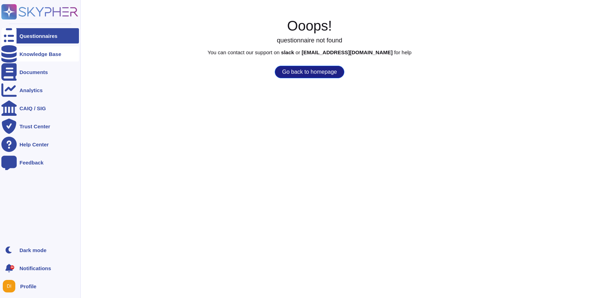
click at [50, 55] on div "Knowledge Base" at bounding box center [40, 54] width 42 height 5
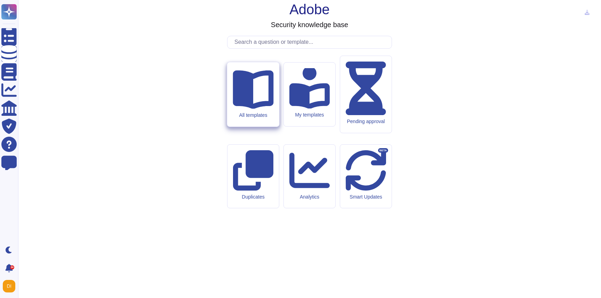
click at [255, 109] on icon at bounding box center [253, 90] width 41 height 39
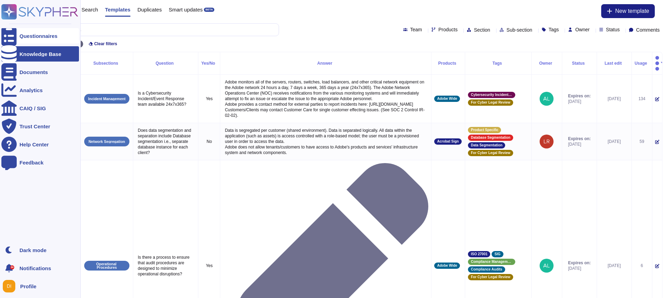
click at [9, 34] on icon at bounding box center [8, 36] width 15 height 21
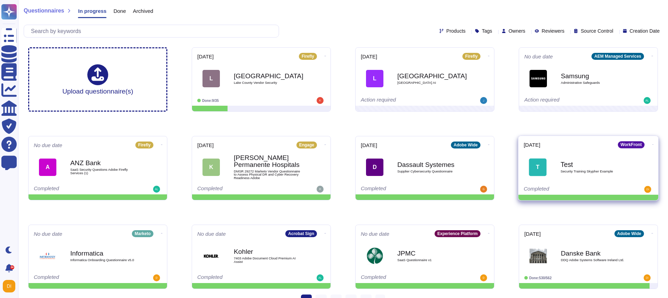
click at [601, 144] on icon at bounding box center [653, 145] width 1 height 2
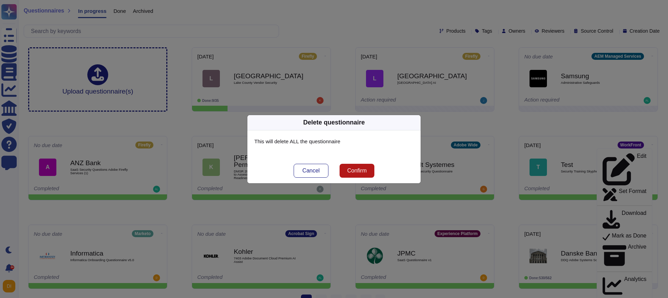
click at [363, 169] on span "Confirm" at bounding box center [356, 171] width 19 height 6
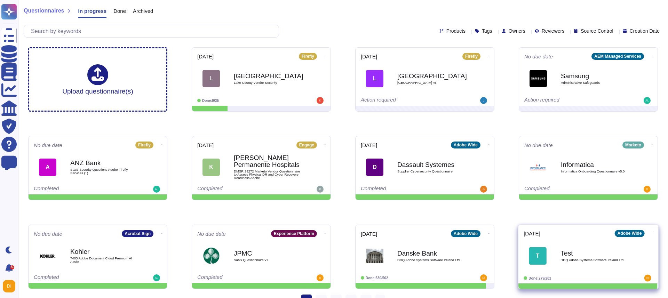
click at [601, 231] on span at bounding box center [653, 232] width 3 height 7
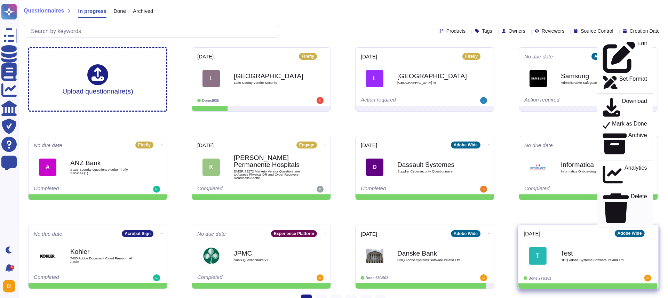
click at [601, 220] on p "Delete" at bounding box center [639, 209] width 16 height 30
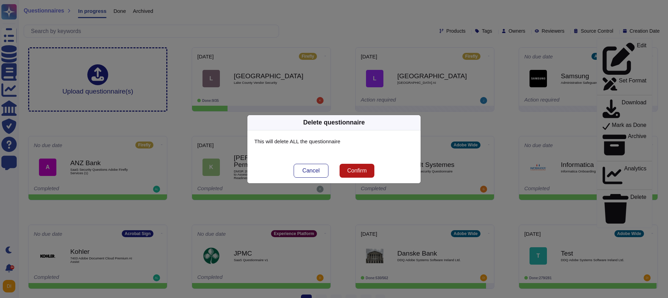
click at [358, 174] on button "Confirm" at bounding box center [357, 171] width 35 height 14
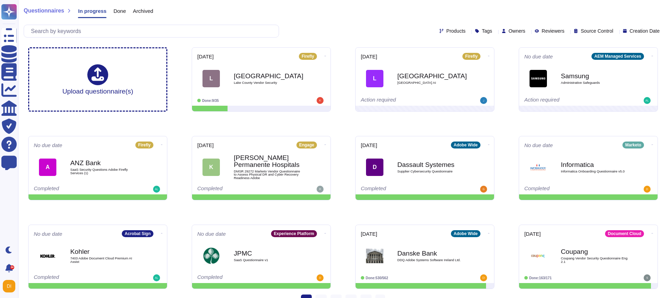
click at [365, 20] on div "Questionnaires In progress Done Archived Products Tags Owners Reviewers Source …" at bounding box center [343, 21] width 650 height 42
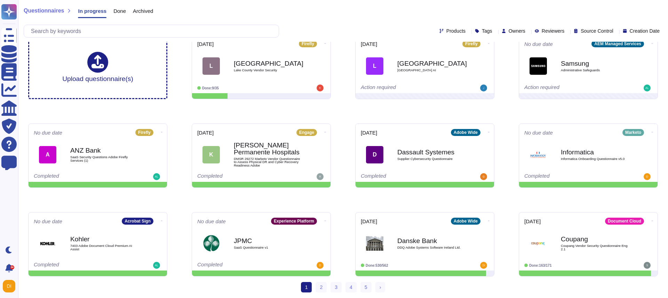
click at [184, 115] on div "Upload questionnaire(s) [DATE] Firefly L [GEOGRAPHIC_DATA] Vendor Security Done…" at bounding box center [343, 155] width 641 height 253
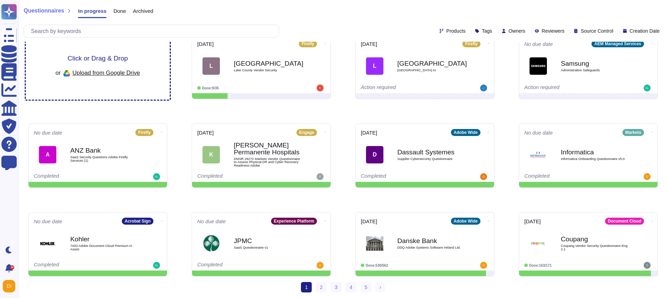
scroll to position [0, 0]
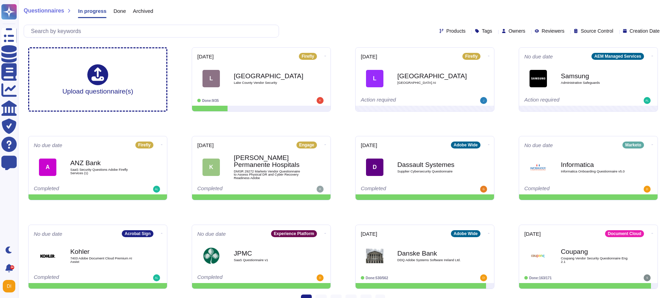
click at [431, 209] on div "Upload questionnaire(s) [DATE] Firefly L [GEOGRAPHIC_DATA] Vendor Security Done…" at bounding box center [343, 168] width 641 height 253
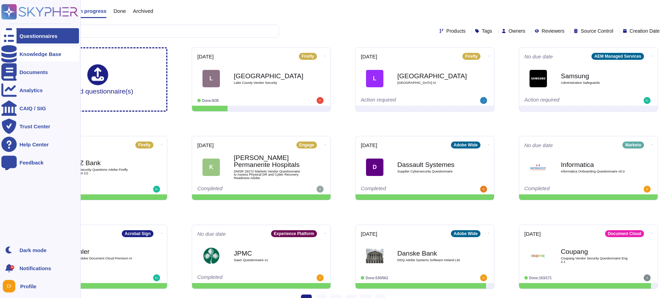
click at [41, 55] on div "Knowledge Base" at bounding box center [40, 54] width 42 height 5
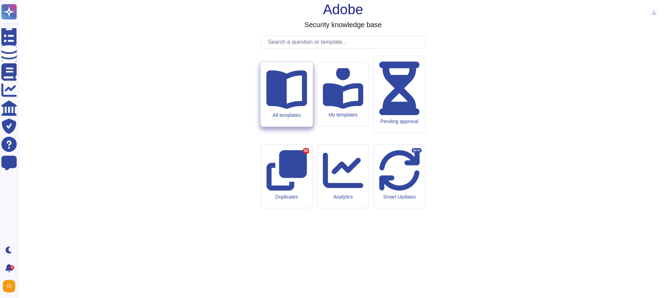
click at [289, 109] on icon at bounding box center [286, 88] width 41 height 41
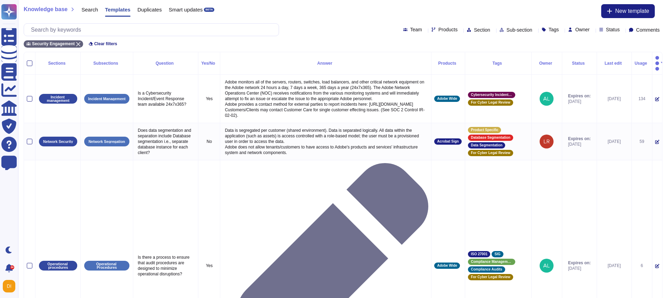
click at [439, 29] on span "Products" at bounding box center [448, 29] width 19 height 5
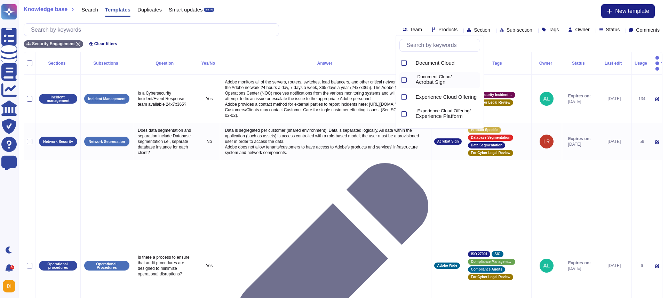
click at [422, 81] on span "Acrobat Sign" at bounding box center [431, 82] width 30 height 6
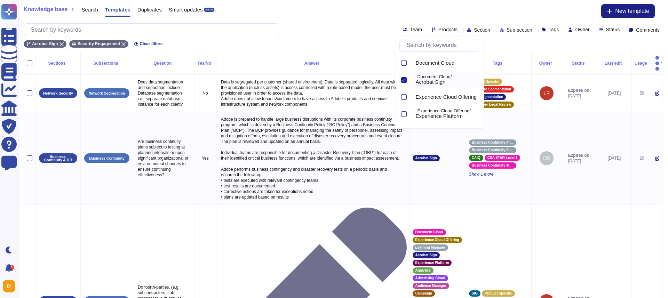
click at [516, 45] on div "Acrobat Sign Security Engagement Clear filters" at bounding box center [343, 41] width 639 height 11
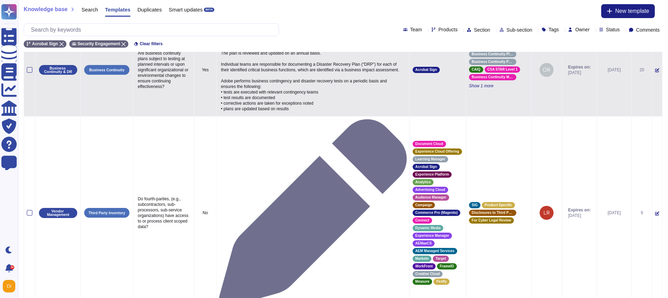
scroll to position [77, 0]
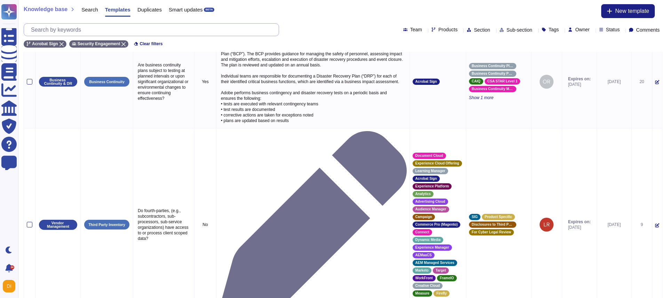
click at [124, 30] on input "text" at bounding box center [152, 30] width 251 height 12
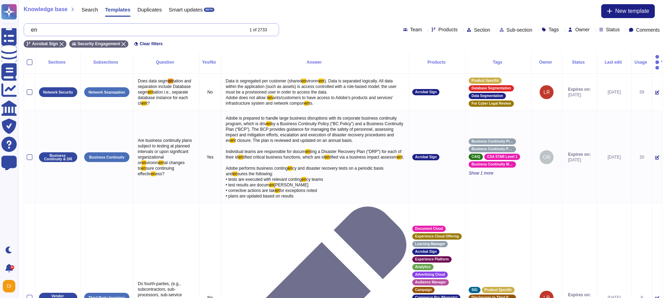
scroll to position [0, 0]
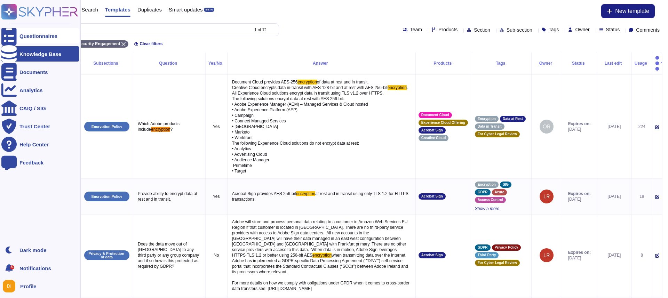
type input "encryption"
click at [15, 36] on div at bounding box center [8, 35] width 15 height 15
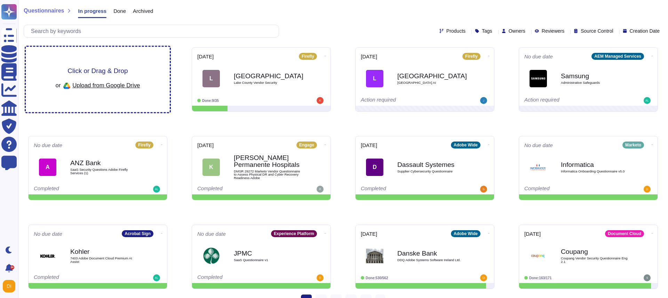
click at [99, 69] on span "Click or Drag & Drop" at bounding box center [98, 71] width 60 height 7
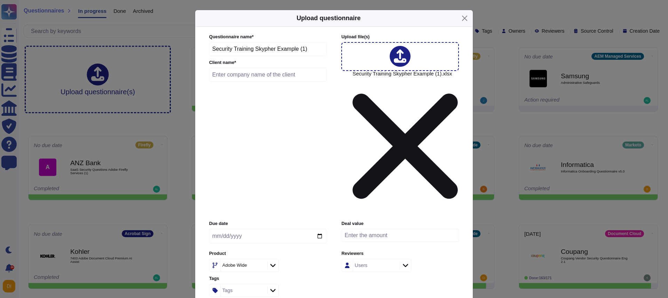
click at [269, 82] on input "text" at bounding box center [268, 75] width 118 height 14
type input "Adobe Test"
click at [274, 264] on icon at bounding box center [272, 265] width 5 height 3
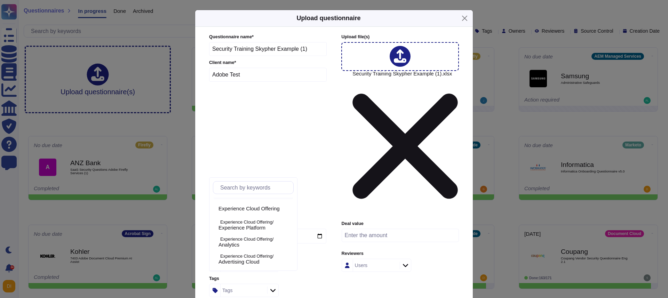
scroll to position [32, 0]
click at [260, 222] on p "Experience Cloud Offering/" at bounding box center [255, 221] width 71 height 5
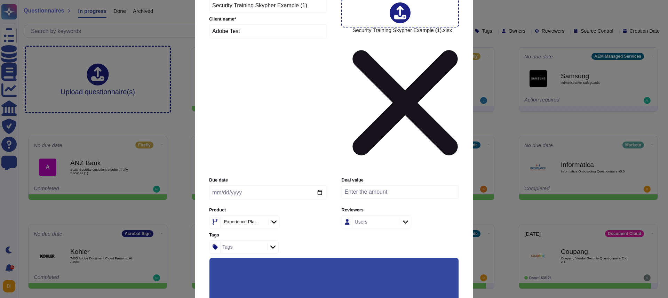
scroll to position [51, 0]
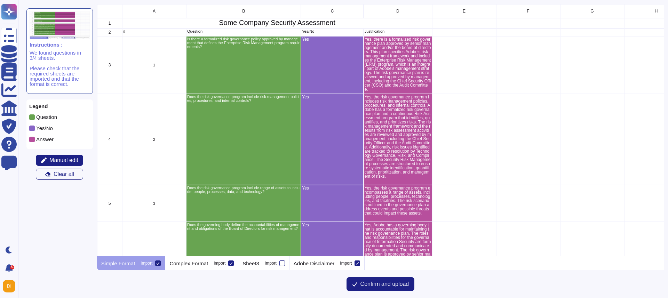
scroll to position [252, 567]
click at [202, 266] on p "Complex Format" at bounding box center [188, 263] width 39 height 5
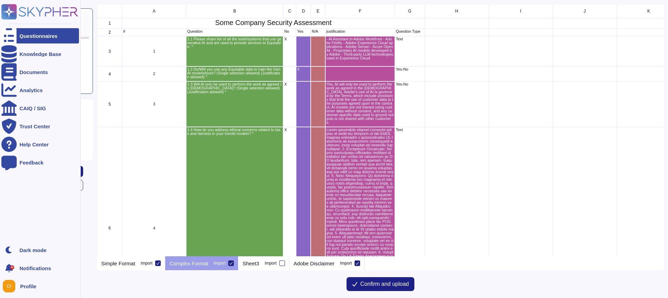
click at [29, 34] on div "Questionnaires" at bounding box center [38, 35] width 38 height 5
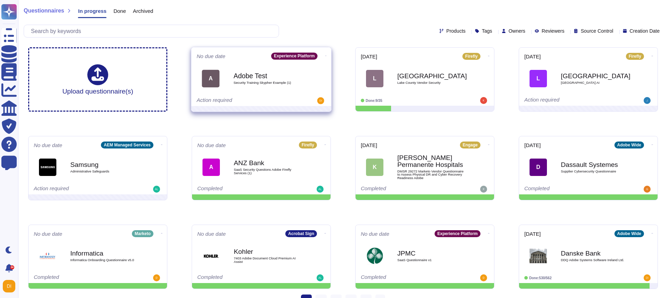
click at [325, 56] on icon at bounding box center [325, 56] width 1 height 2
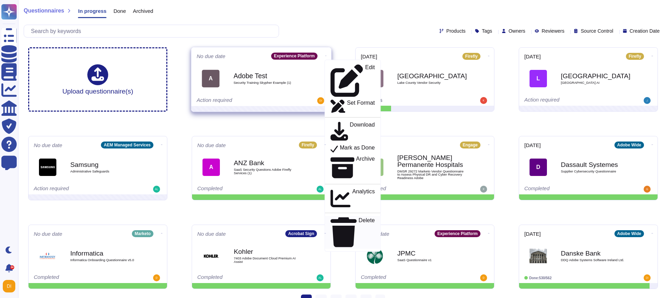
click at [359, 218] on p "Delete" at bounding box center [367, 233] width 16 height 30
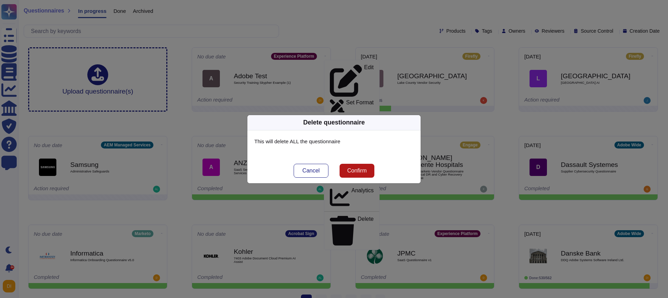
click at [356, 174] on button "Confirm" at bounding box center [357, 171] width 35 height 14
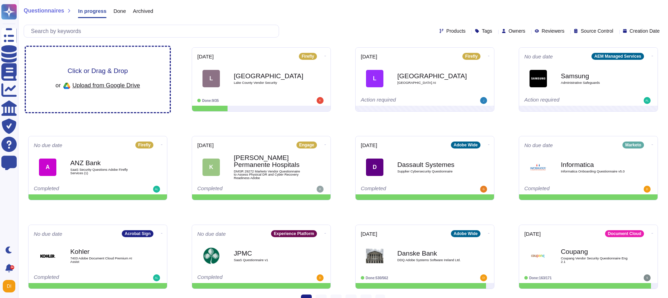
click at [102, 70] on span "Click or Drag & Drop" at bounding box center [98, 71] width 60 height 7
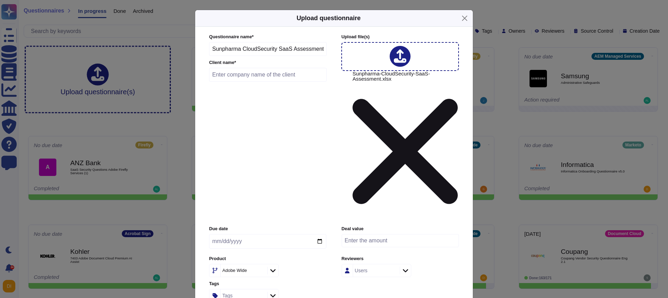
click at [257, 82] on input "text" at bounding box center [268, 75] width 118 height 14
click at [250, 82] on input "text" at bounding box center [268, 75] width 118 height 14
type input "Test Sign"
click at [249, 265] on div "Adobe Wide" at bounding box center [243, 271] width 45 height 13
type input "sig"
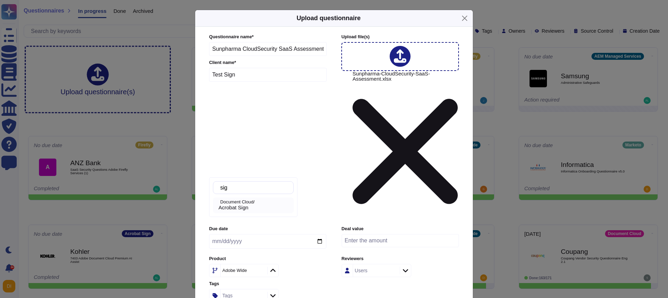
click at [236, 212] on div "Document Cloud/ Acrobat Sign" at bounding box center [253, 206] width 81 height 16
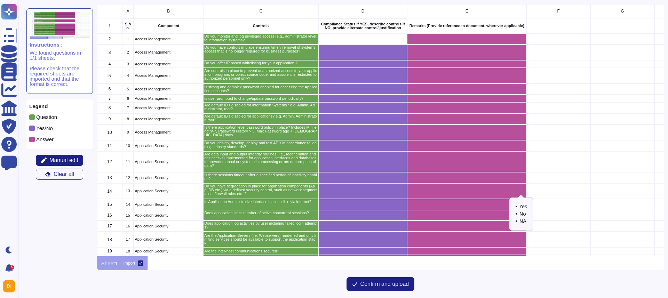
click at [525, 203] on icon "grid" at bounding box center [603, 281] width 156 height 156
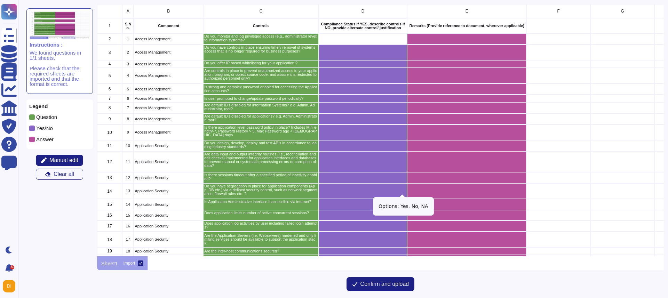
click at [405, 203] on icon "grid" at bounding box center [483, 281] width 156 height 156
click at [358, 39] on div "grid" at bounding box center [363, 38] width 89 height 11
click at [70, 158] on span "Manual edit" at bounding box center [63, 161] width 29 height 6
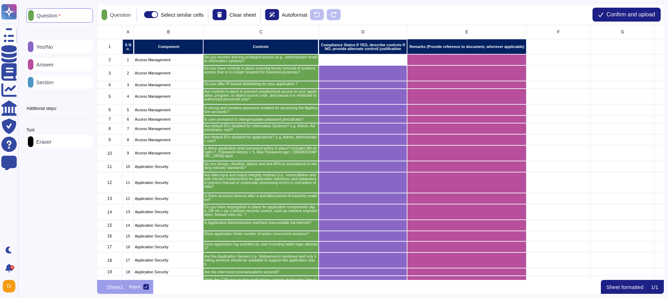
scroll to position [255, 567]
click at [53, 44] on p "Yes/No" at bounding box center [42, 46] width 19 height 5
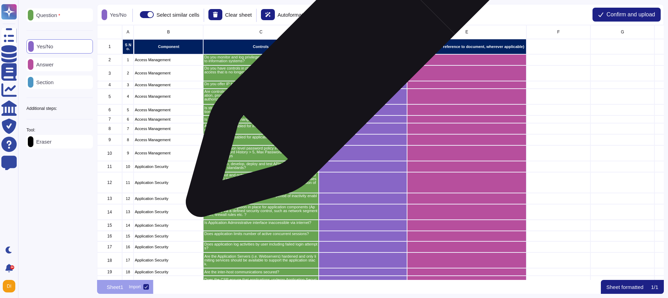
click at [344, 60] on div "grid" at bounding box center [363, 59] width 89 height 11
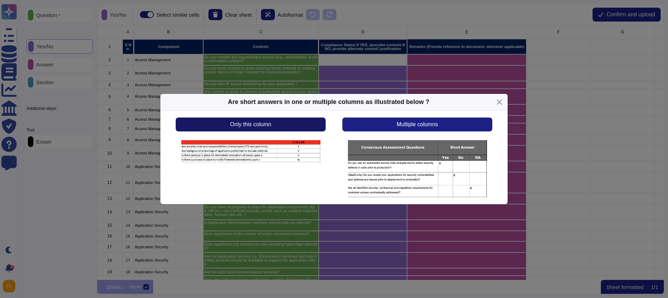
click at [302, 127] on button "Only this column" at bounding box center [251, 125] width 150 height 14
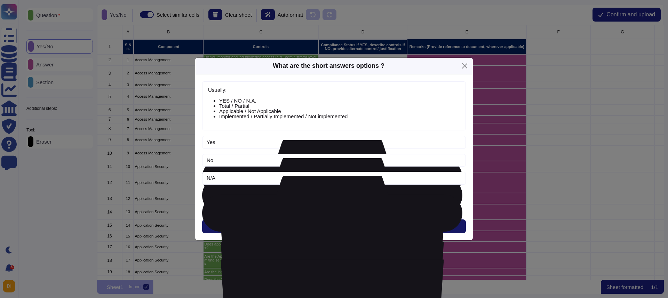
click at [342, 228] on button "Next" at bounding box center [334, 227] width 264 height 14
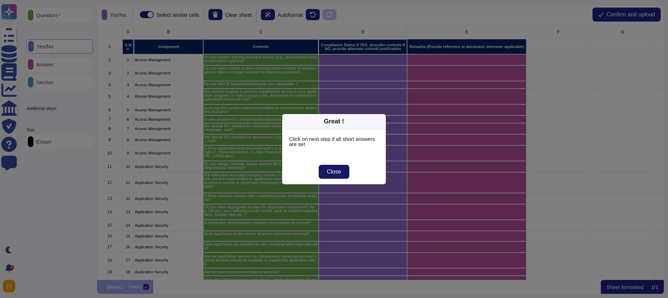
click at [340, 176] on button "Close" at bounding box center [334, 172] width 31 height 14
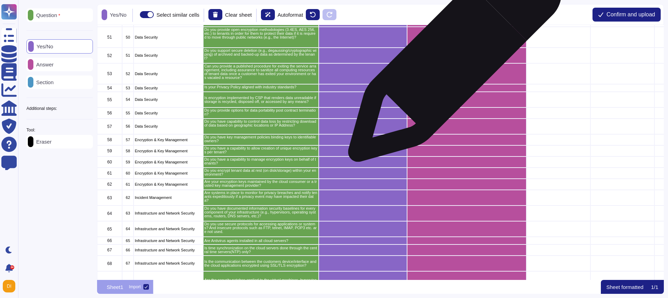
scroll to position [726, 0]
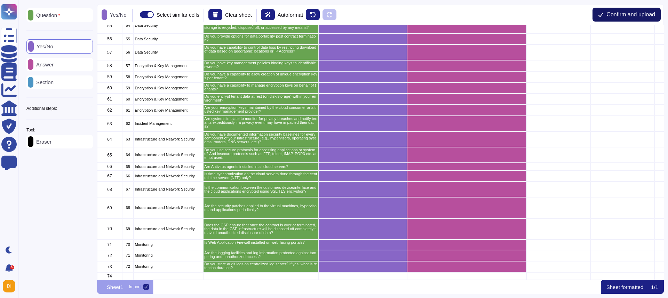
click at [601, 16] on span "Confirm and upload" at bounding box center [631, 15] width 49 height 6
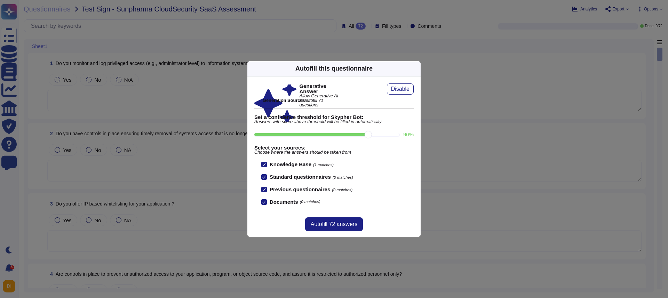
click at [362, 135] on input "90 %" at bounding box center [326, 134] width 145 height 3
click at [396, 135] on input "100 %" at bounding box center [325, 134] width 142 height 3
click at [364, 136] on input "90 %" at bounding box center [326, 134] width 145 height 3
type input "90"
click at [340, 224] on span "Autofill 72 answers" at bounding box center [334, 225] width 47 height 6
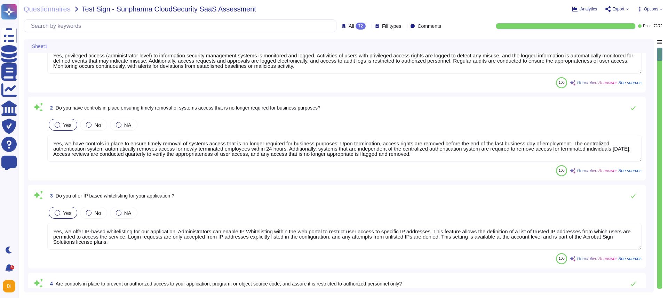
type textarea "Yes, privileged access (administrator level) to information security management…"
type textarea "Yes, we have controls in place to ensure timely removal of systems access that …"
type textarea "Yes, we offer IP-based whitelisting for our application. Administrators can ena…"
type textarea "Yes, robust controls are in place to prevent unauthorized access to the applica…"
type textarea "Yes, strong and complex passwords are required for accessing application accoun…"
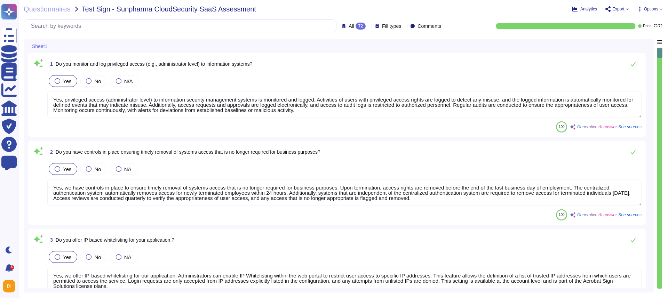
scroll to position [1, 0]
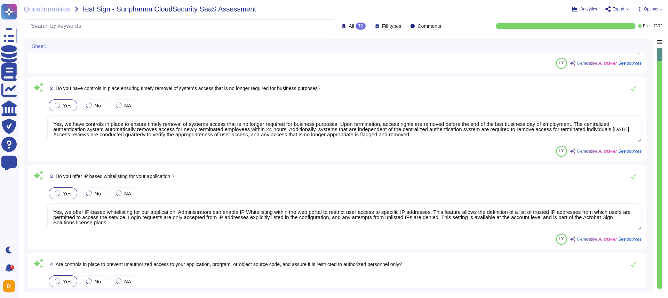
type textarea "Yes, strong and complex passwords are required for accessing application accoun…"
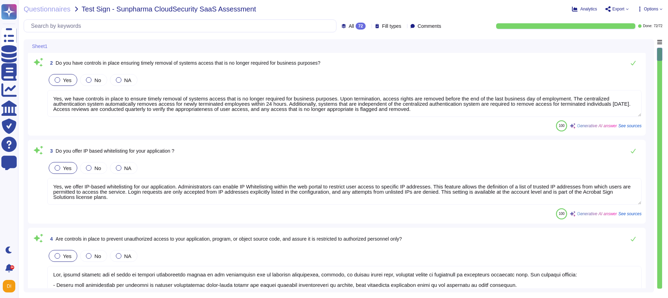
type textarea "Users are required to change their passwords if there is an indication of compr…"
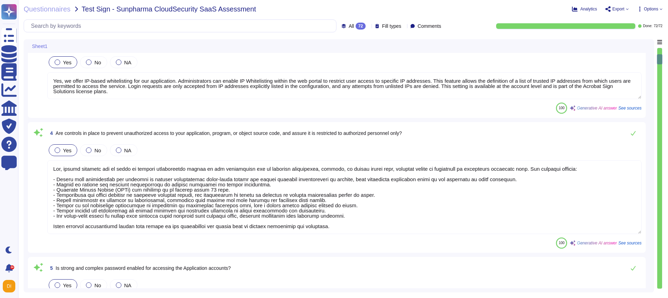
type textarea "Default IDs are removed, disabled, or changed prior to placing the device or sy…"
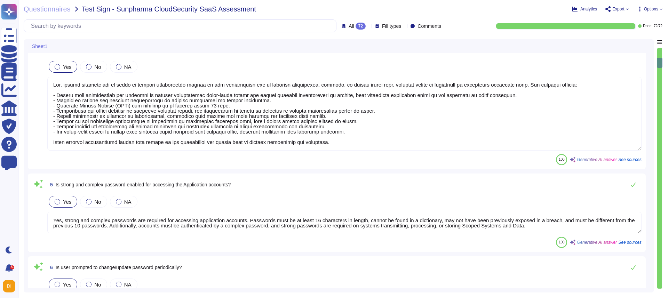
type textarea "Yes, default IDs are managed by removing, disabling, or changing vendor default…"
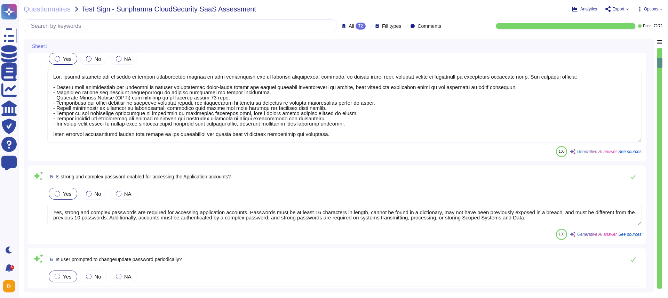
scroll to position [284, 0]
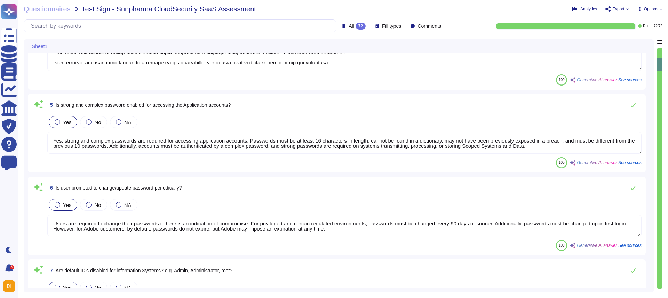
type textarea "Yes, Adobe products and services enforce password complexity and account lockou…"
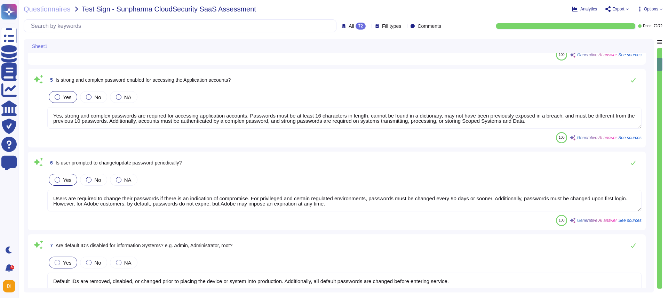
scroll to position [380, 0]
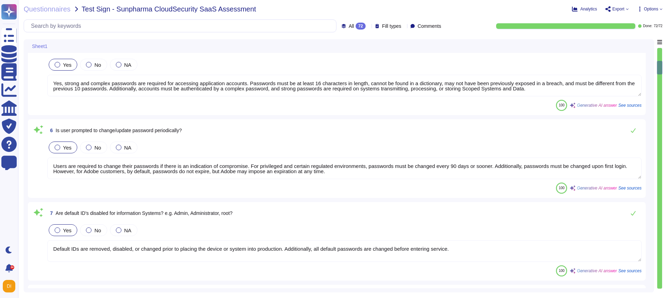
type textarea "Yes, Adobe designs, develops, deploys, and tests APIs in accordance with leadin…"
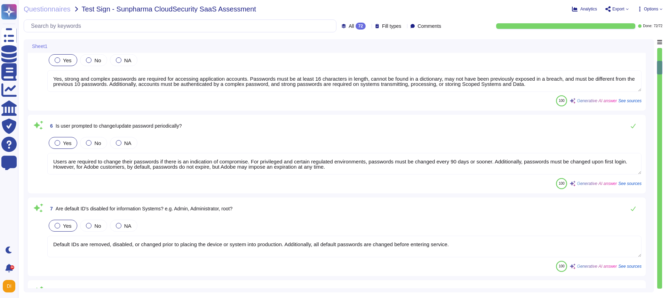
scroll to position [413, 0]
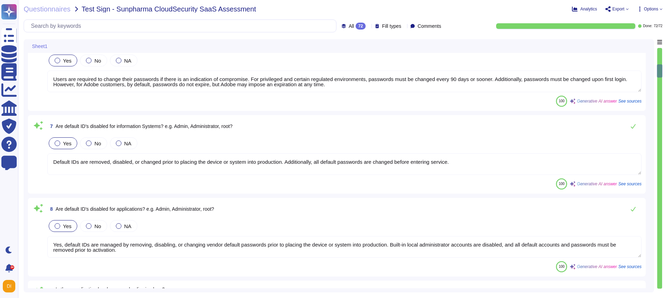
type textarea "Data integrity checks are performed on files once they are located on Adobe ser…"
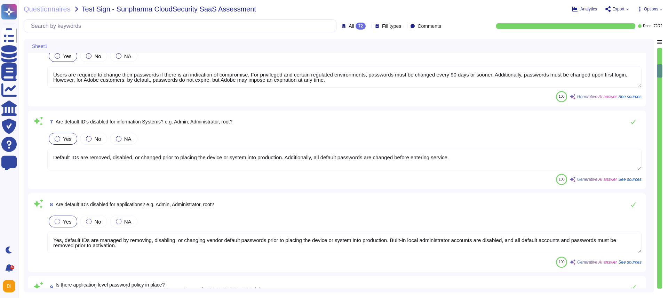
scroll to position [1, 0]
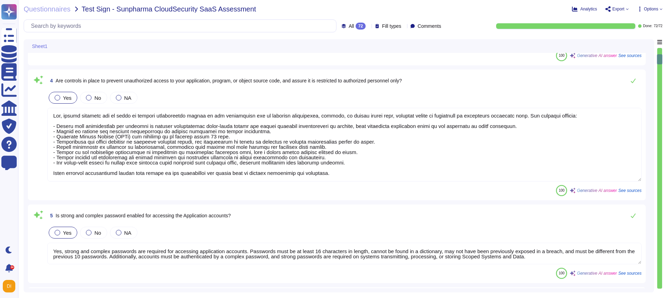
type textarea "Yes, we have controls in place to ensure timely removal of systems access that …"
type textarea "Yes, we offer IP-based whitelisting for our application. Administrators can ena…"
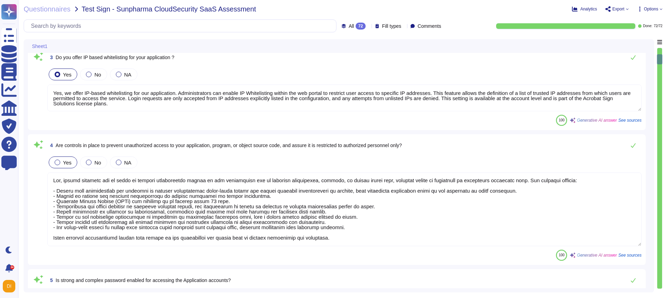
scroll to position [0, 0]
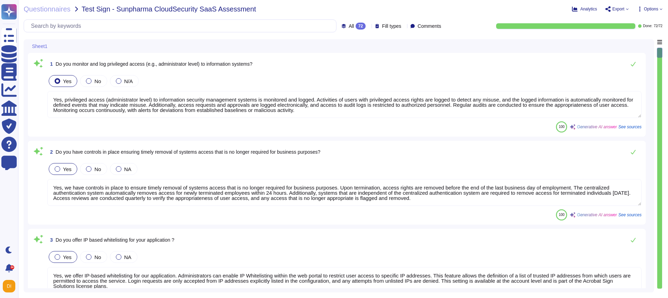
type textarea "Yes, privileged access (administrator level) to information security management…"
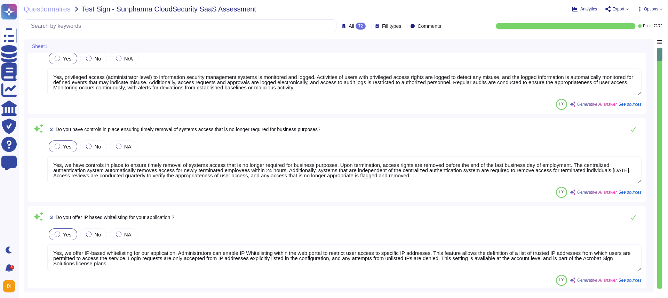
type textarea "Yes, strong and complex passwords are required for accessing application accoun…"
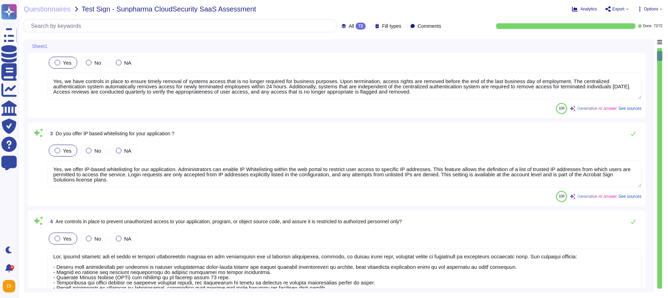
type textarea "Users are required to change their passwords if there is an indication of compr…"
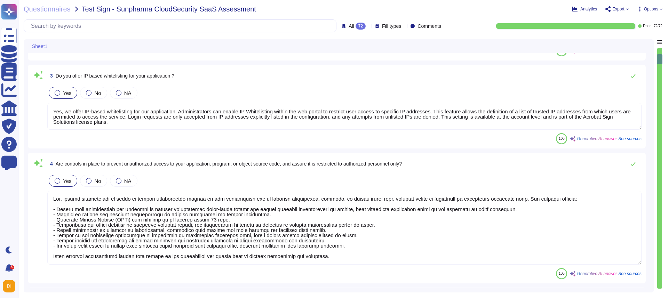
type textarea "Default IDs are removed, disabled, or changed prior to placing the device or sy…"
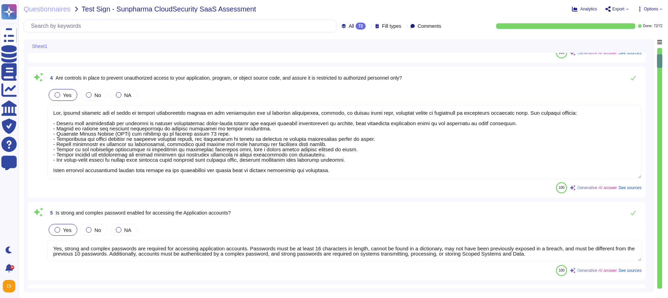
type textarea "Yes, default IDs are managed by removing, disabling, or changing vendor default…"
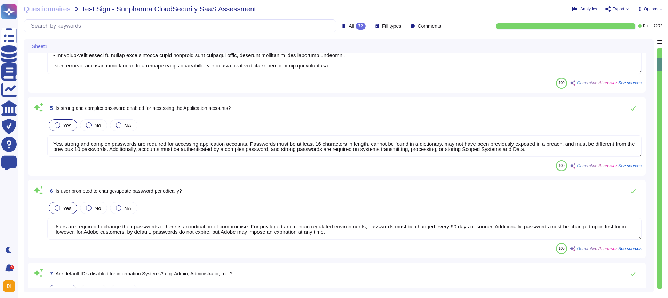
type textarea "Yes, Adobe products and services enforce password complexity and account lockou…"
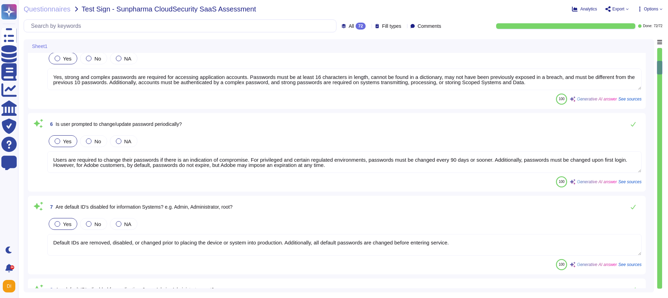
type textarea "Yes, Adobe designs, develops, deploys, and tests APIs in accordance with leadin…"
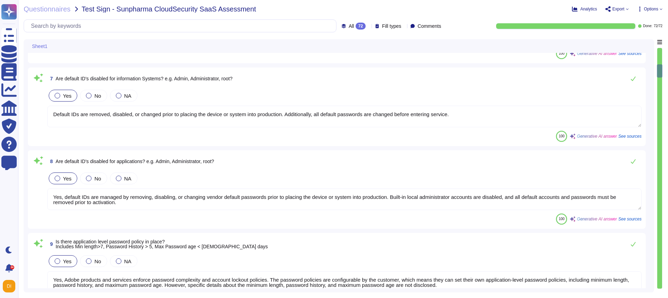
type textarea "Data integrity checks are performed on files once they are located on Adobe ser…"
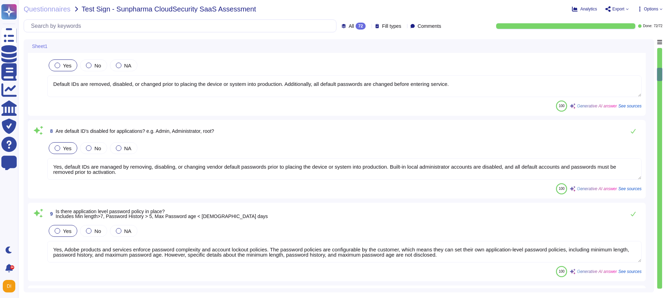
type textarea "Yes, session timeouts after a specified period of inactivity are enabled. Inact…"
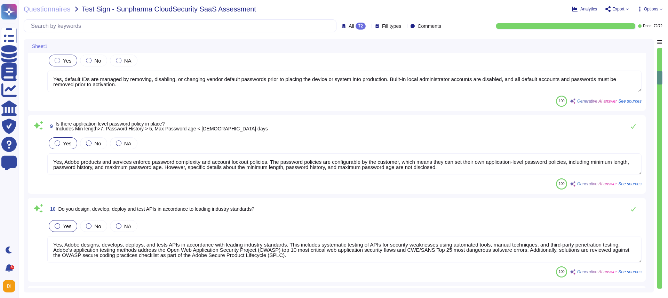
scroll to position [652, 0]
type textarea "Yes, we have implemented logical segregation between web, application, and data…"
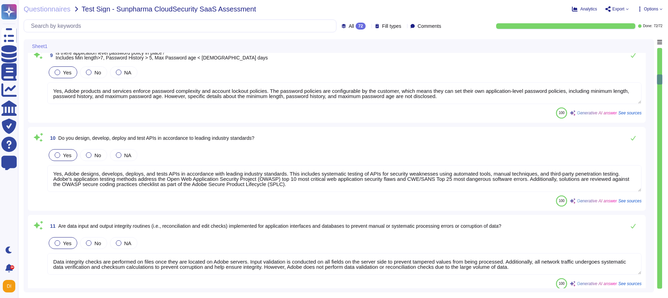
type textarea "Yes, the administrative interface for managing the boundary firewall is secure …"
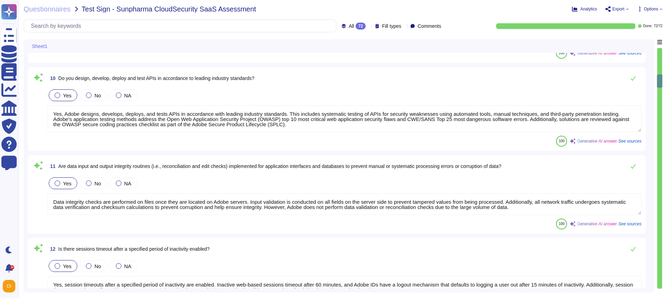
scroll to position [774, 0]
click at [601, 225] on span "See sources" at bounding box center [629, 224] width 23 height 4
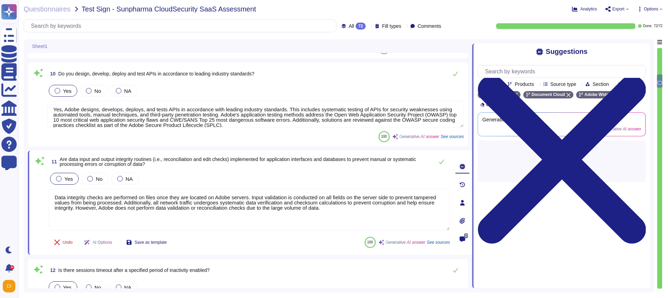
type textarea "Yes, the administrative interface for managing the boundary firewall is secure …"
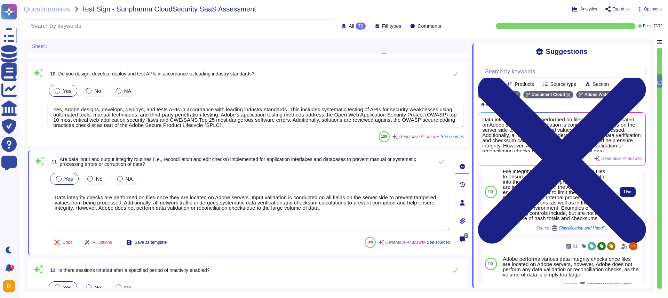
scroll to position [104, 0]
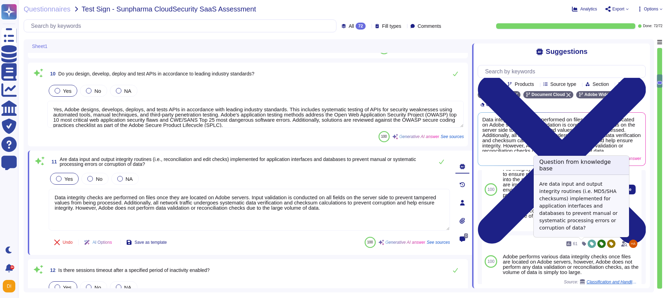
click at [569, 228] on span "Classification and Handling of Information" at bounding box center [585, 226] width 52 height 4
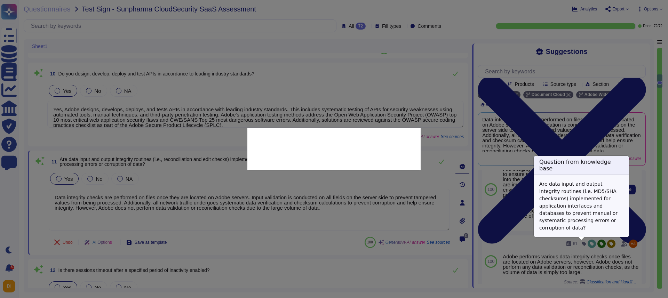
type textarea "Are data input and output integrity routines (i.e. MD5/SHA checksums) implement…"
type textarea "File integrity monitoring is performed on files to ensure proper transfer and s…"
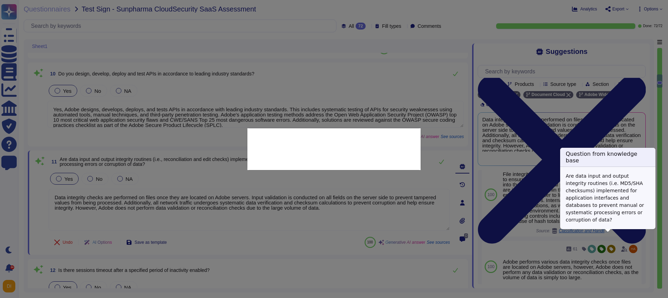
scroll to position [96, 0]
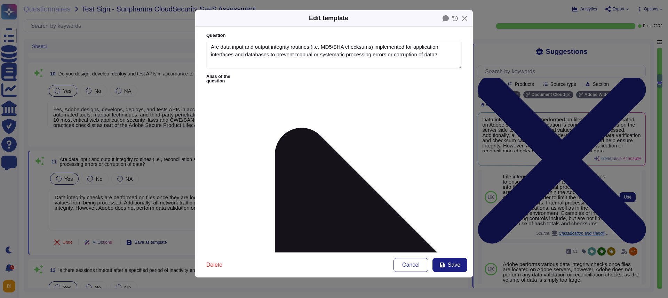
type textarea "Are data input and output integrity routines (i.e. MD5/SHA checksums) implement…"
type textarea "File integrity monitoring is performed on files to ensure proper transfer and s…"
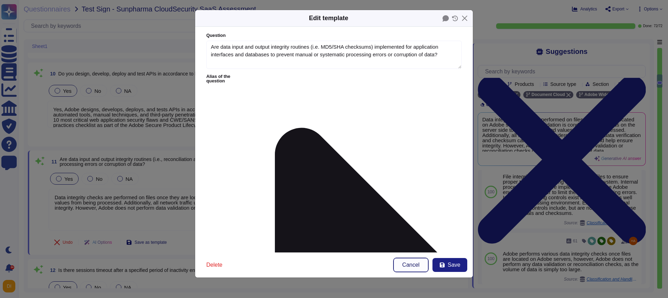
click at [418, 264] on span "Cancel" at bounding box center [410, 265] width 17 height 6
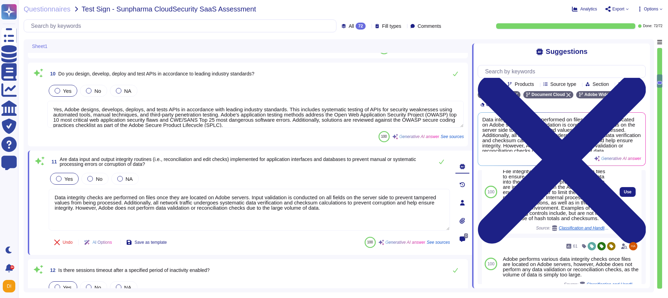
scroll to position [104, 0]
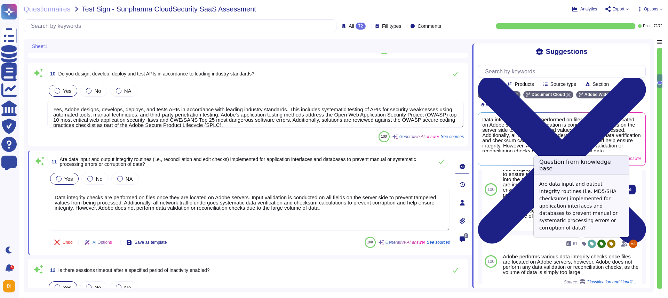
click at [592, 228] on span "Classification and Handling of Information" at bounding box center [585, 226] width 52 height 4
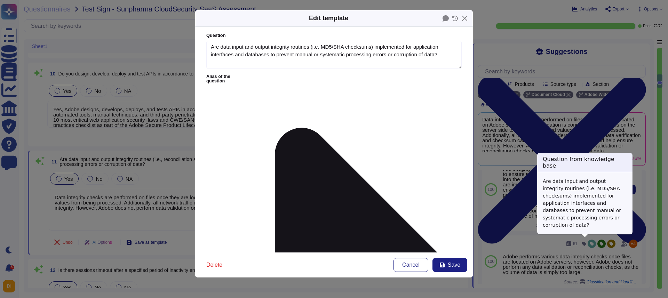
type textarea "Are data input and output integrity routines (i.e. MD5/SHA checksums) implement…"
type textarea "File integrity monitoring is performed on files to ensure proper transfer and s…"
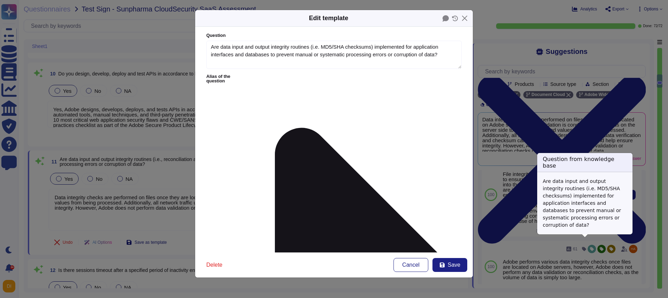
scroll to position [96, 0]
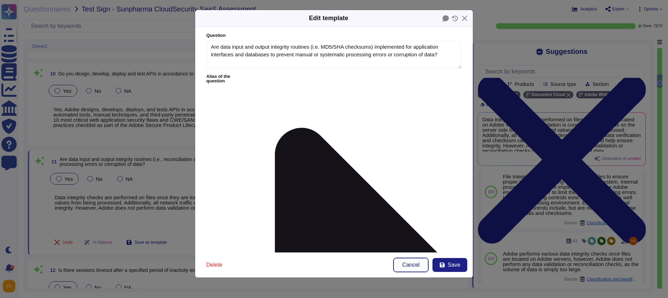
click at [404, 267] on span "Cancel" at bounding box center [410, 265] width 17 height 6
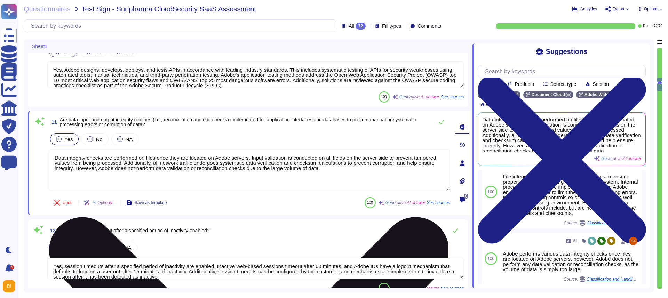
type textarea "Active sessions must be terminated when not in use. Session management is confi…"
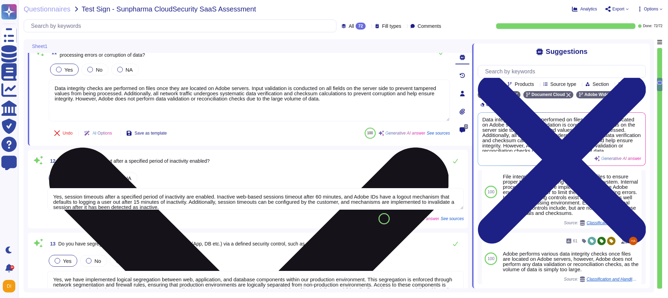
scroll to position [886, 0]
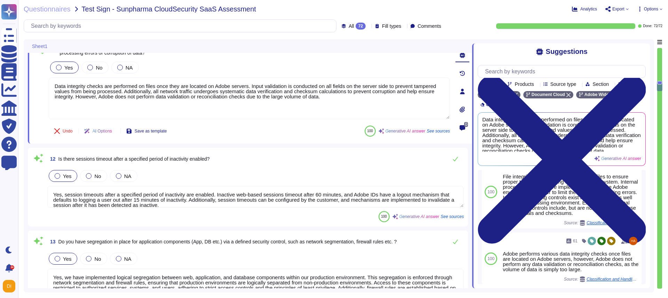
click at [601, 8] on span "Options" at bounding box center [651, 9] width 14 height 4
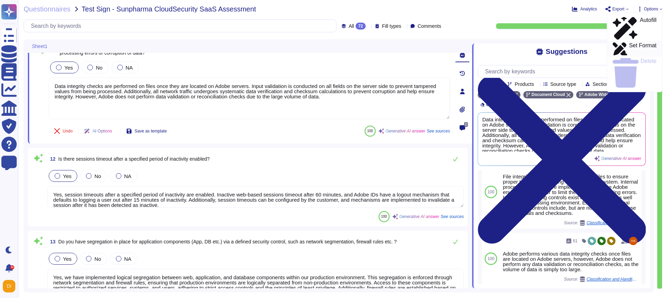
click at [601, 43] on p "Set Format" at bounding box center [642, 49] width 27 height 13
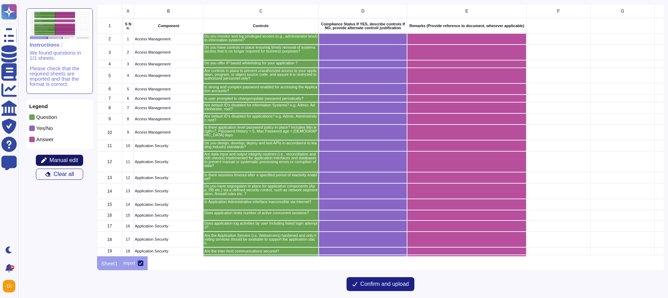
click at [50, 160] on span "Manual edit" at bounding box center [63, 161] width 29 height 6
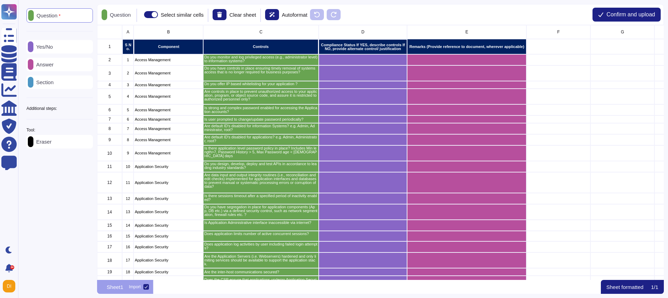
scroll to position [255, 567]
click at [65, 50] on div "Yes/No" at bounding box center [59, 47] width 66 height 14
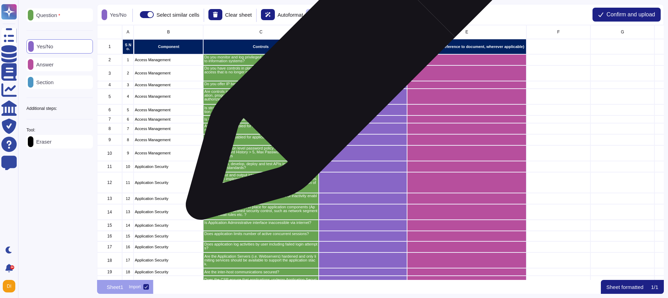
click at [344, 63] on div "grid" at bounding box center [363, 59] width 89 height 11
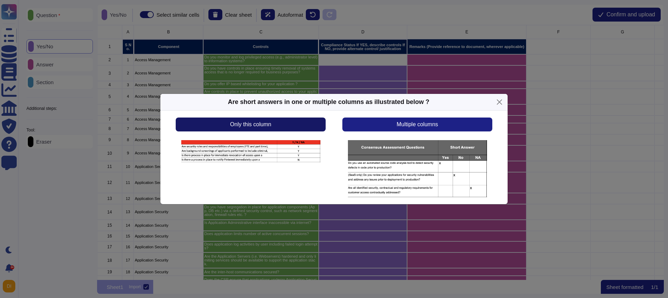
click at [287, 125] on button "Only this column" at bounding box center [251, 125] width 150 height 14
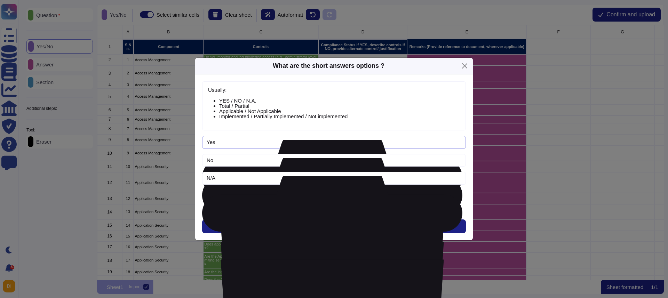
click at [257, 144] on input "Yes" at bounding box center [334, 142] width 264 height 13
type input "Y"
type input "out of the box"
click at [467, 66] on button "Close" at bounding box center [464, 66] width 11 height 11
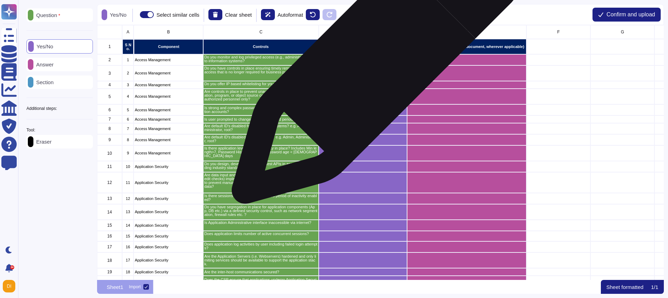
click at [374, 62] on div "grid" at bounding box center [363, 59] width 89 height 11
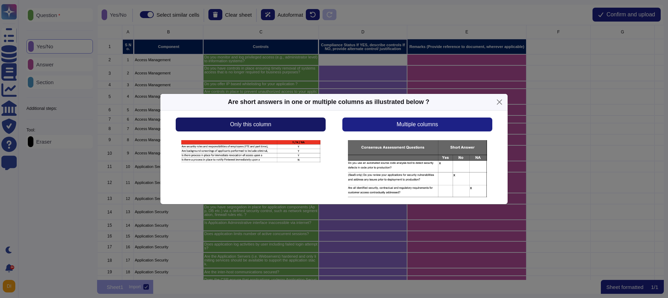
click at [289, 124] on button "Only this column" at bounding box center [251, 125] width 150 height 14
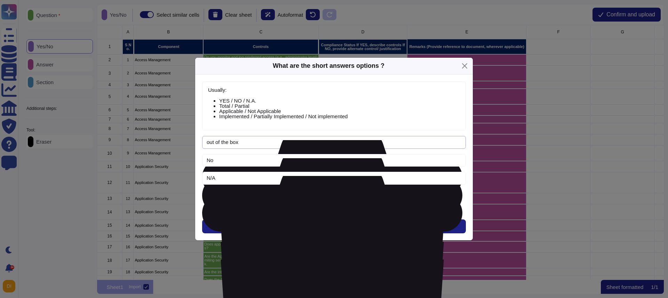
click at [261, 148] on input "out of the box" at bounding box center [334, 142] width 264 height 13
type input "Yes"
click at [320, 226] on button "Next" at bounding box center [334, 227] width 264 height 14
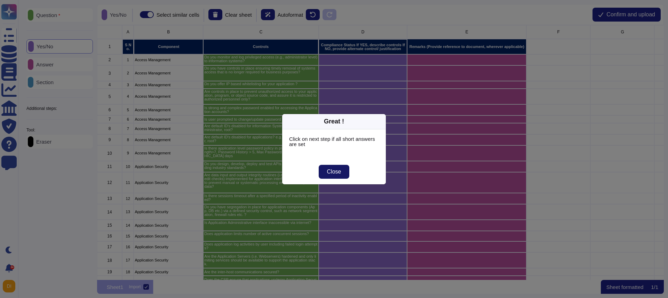
click at [336, 176] on button "Close" at bounding box center [334, 172] width 31 height 14
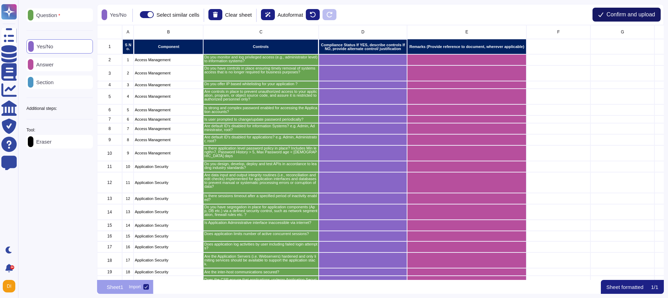
click at [601, 12] on span "Confirm and upload" at bounding box center [631, 15] width 49 height 6
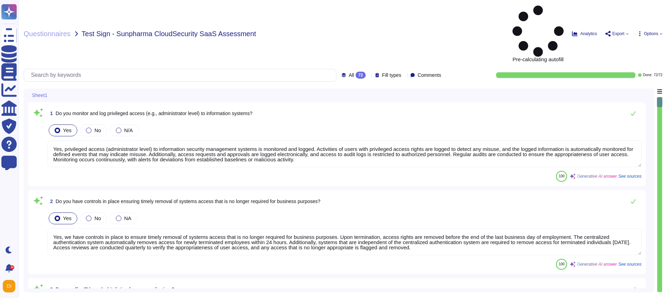
type textarea "Yes, privileged access (administrator level) to information security management…"
type textarea "Yes, we have controls in place to ensure timely removal of systems access that …"
type textarea "Yes, we offer IP-based whitelisting for our application. Administrators can ena…"
type textarea "Yes, robust controls are in place to prevent unauthorized access to the applica…"
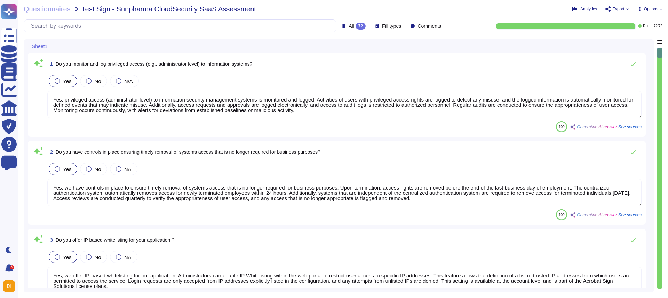
click at [387, 108] on textarea "Yes, privileged access (administrator level) to information security management…" at bounding box center [344, 104] width 594 height 27
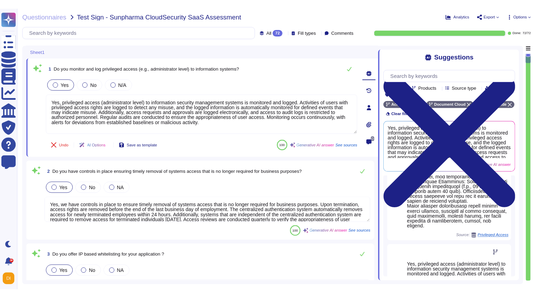
scroll to position [393, 0]
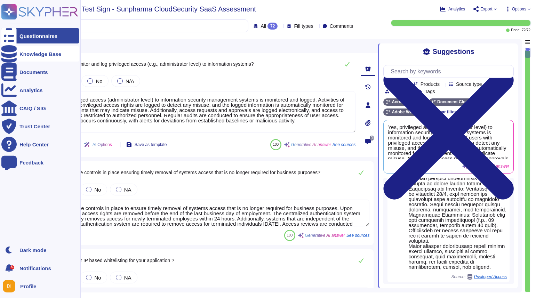
click at [25, 52] on div "Knowledge Base" at bounding box center [40, 54] width 42 height 5
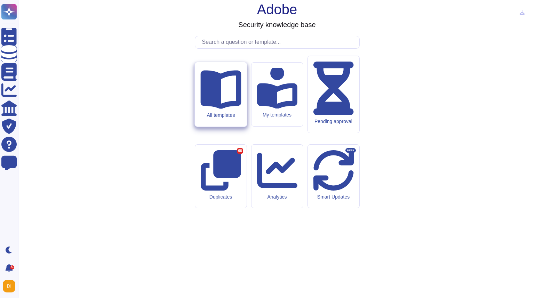
click at [233, 118] on div "All templates" at bounding box center [220, 115] width 41 height 6
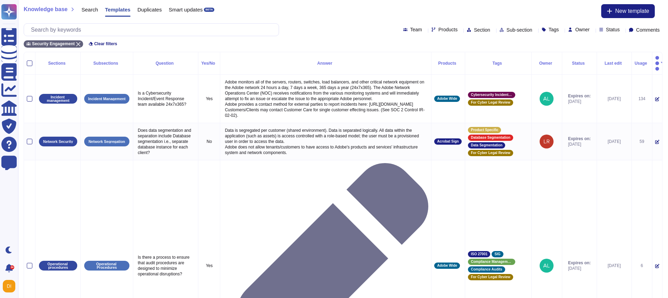
click at [460, 30] on icon at bounding box center [460, 30] width 0 height 0
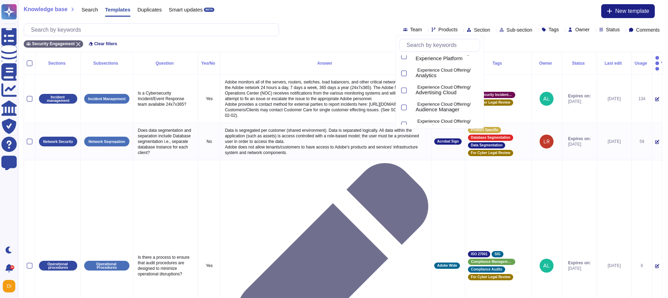
scroll to position [59, 0]
click at [437, 71] on span "Analytics" at bounding box center [426, 74] width 21 height 6
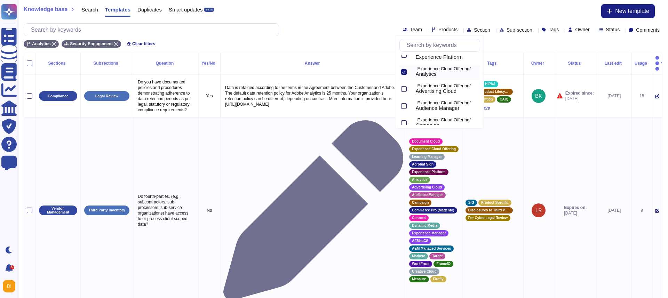
click at [318, 26] on div "Team Products Section Sub-section Tags Owner Status Comments" at bounding box center [343, 29] width 639 height 13
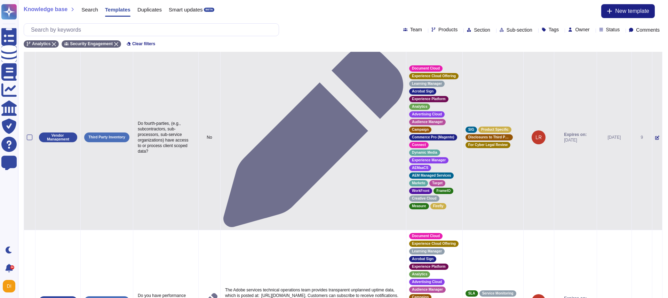
scroll to position [74, 0]
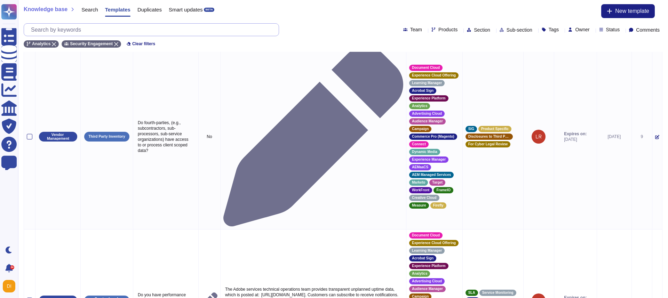
click at [180, 31] on input "text" at bounding box center [152, 30] width 251 height 12
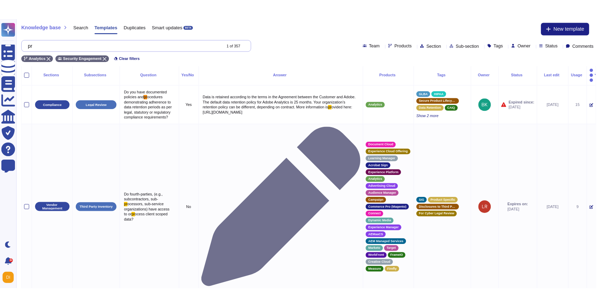
scroll to position [0, 0]
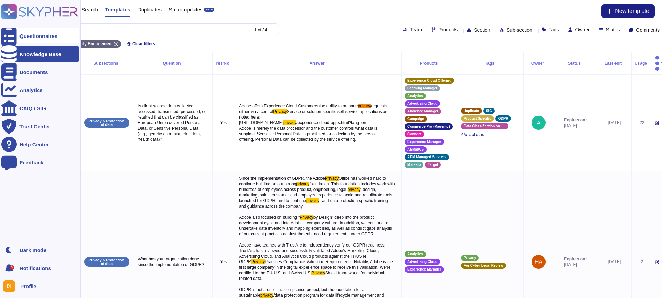
type input "privacy"
click at [15, 37] on div at bounding box center [8, 35] width 15 height 15
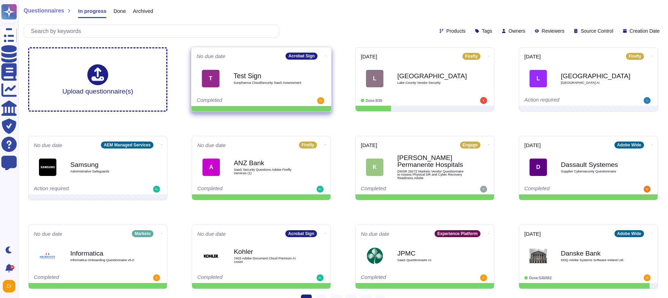
click at [318, 74] on span "T Test Sign Sunpharma CloudSecurity SaaS Assessment" at bounding box center [261, 78] width 129 height 28
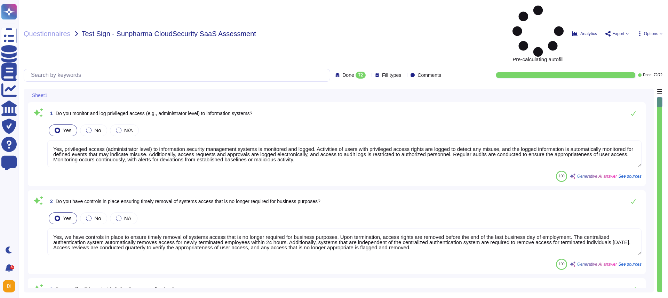
type textarea "Yes, privileged access (administrator level) to information security management…"
type textarea "Yes, we have controls in place to ensure timely removal of systems access that …"
type textarea "Yes, we offer IP-based whitelisting for our application. Administrators can ena…"
type textarea "Yes, robust controls are in place to prevent unauthorized access to the applica…"
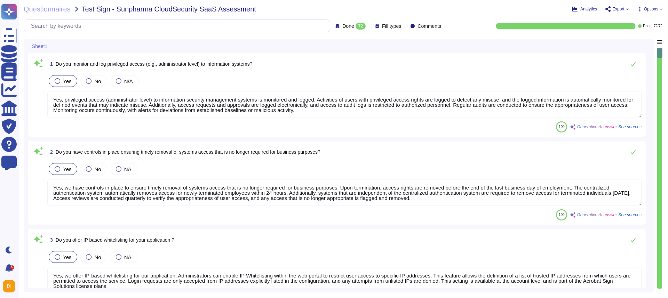
click at [601, 9] on span "Export" at bounding box center [619, 9] width 12 height 4
click at [601, 40] on link "Download" at bounding box center [633, 51] width 55 height 23
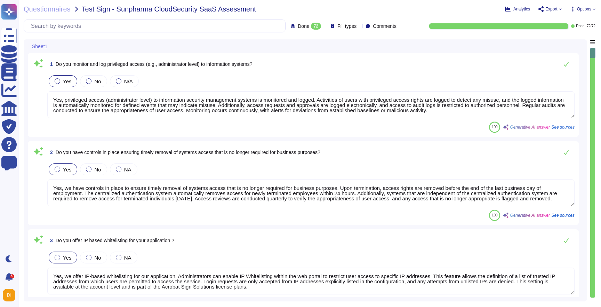
type textarea "Yes, strong and complex passwords are required for accessing application accoun…"
